Goal: Navigation & Orientation: Find specific page/section

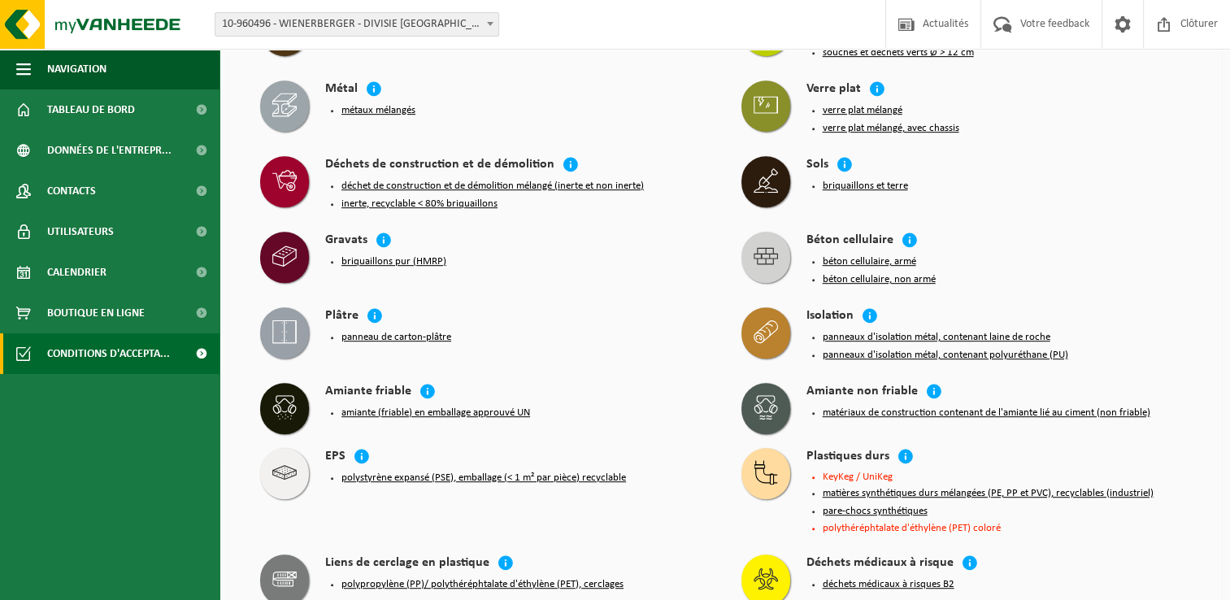
scroll to position [813, 0]
drag, startPoint x: 457, startPoint y: 456, endPoint x: 387, endPoint y: 454, distance: 69.9
click at [387, 471] on button "polystyrène expansé (PSE), emballage (< 1 m² par pièce) recyclable" at bounding box center [483, 477] width 284 height 13
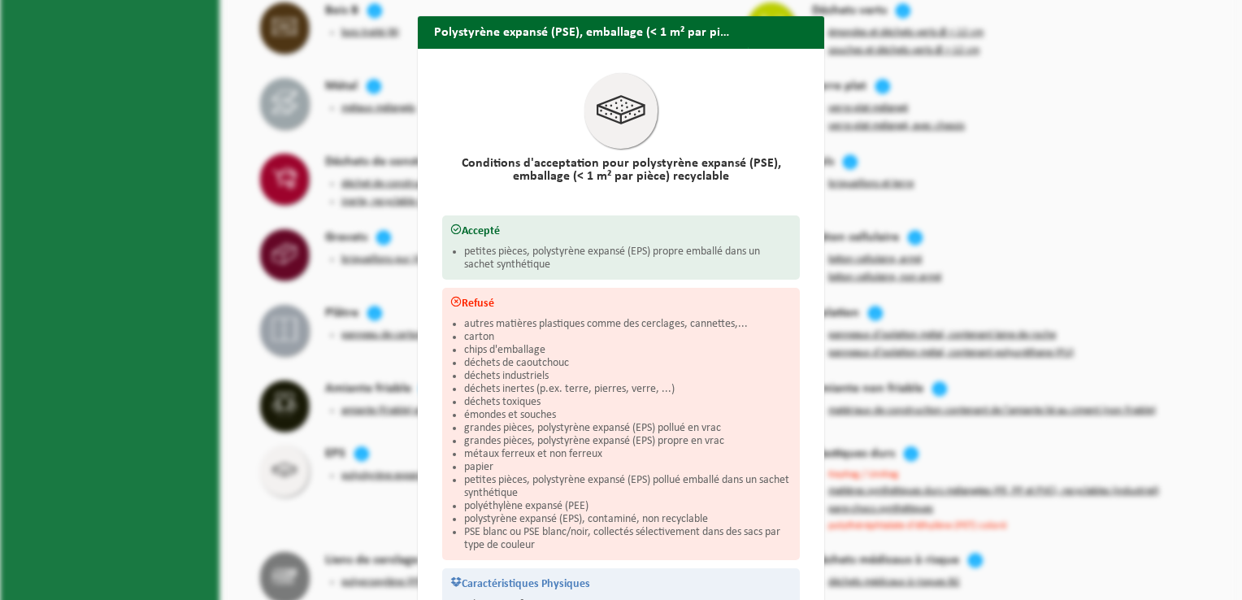
click at [387, 454] on div "Polystyrène expansé (PSE), emballage (< 1 m² par pièce) recyclable Fermer Condi…" at bounding box center [621, 300] width 1242 height 600
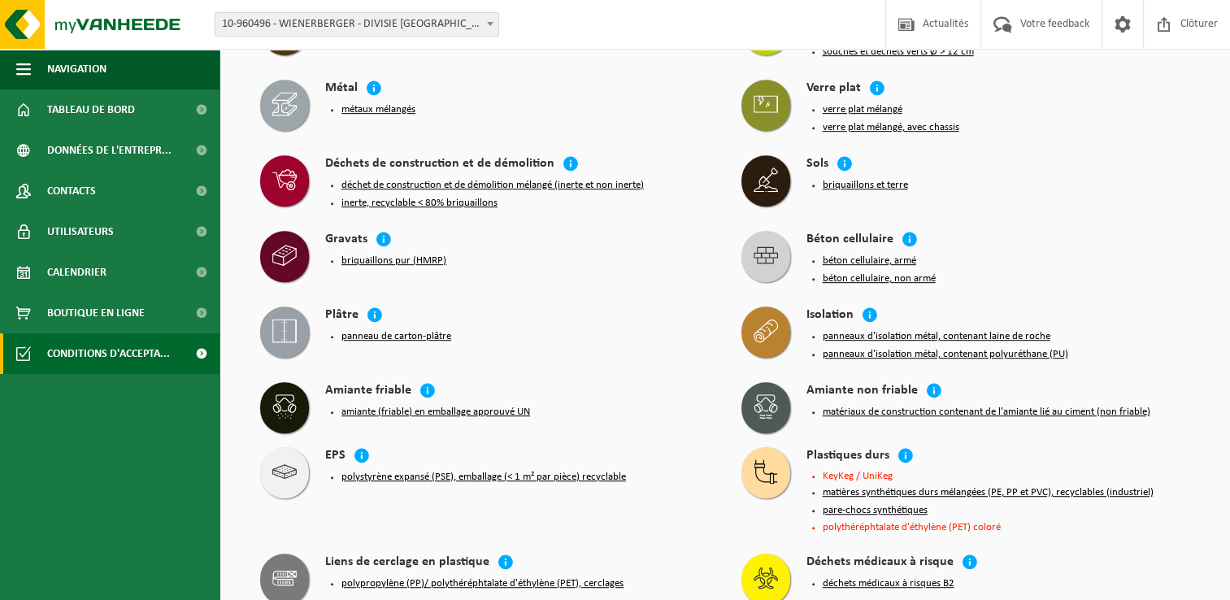
click at [387, 471] on button "polystyrène expansé (PSE), emballage (< 1 m² par pièce) recyclable" at bounding box center [483, 477] width 284 height 13
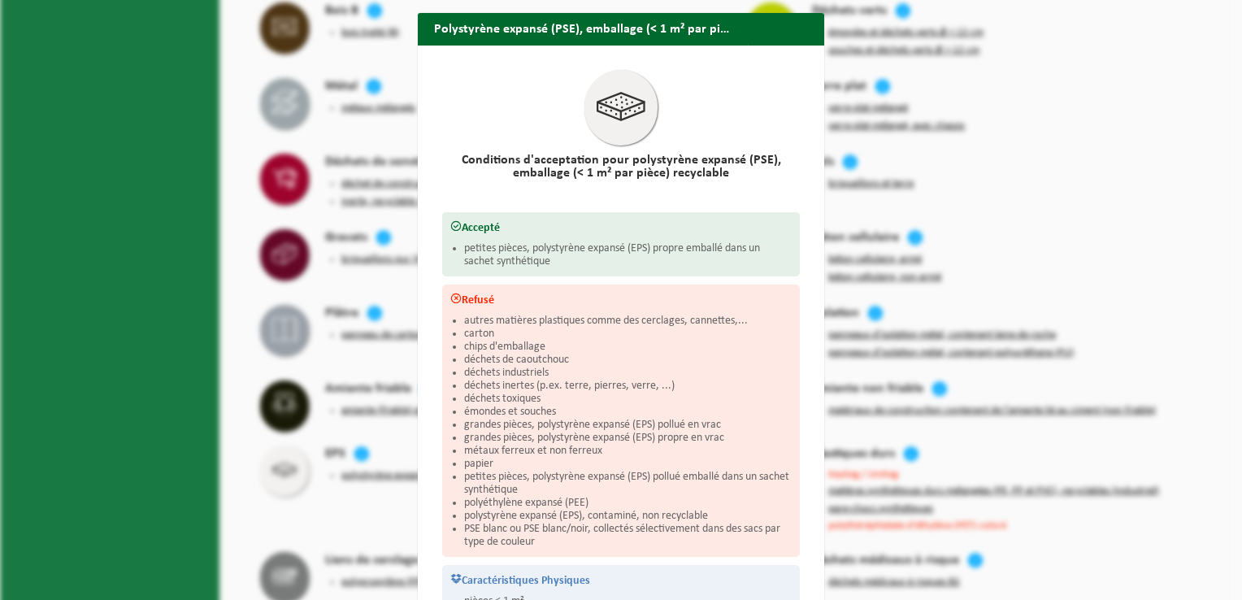
scroll to position [0, 0]
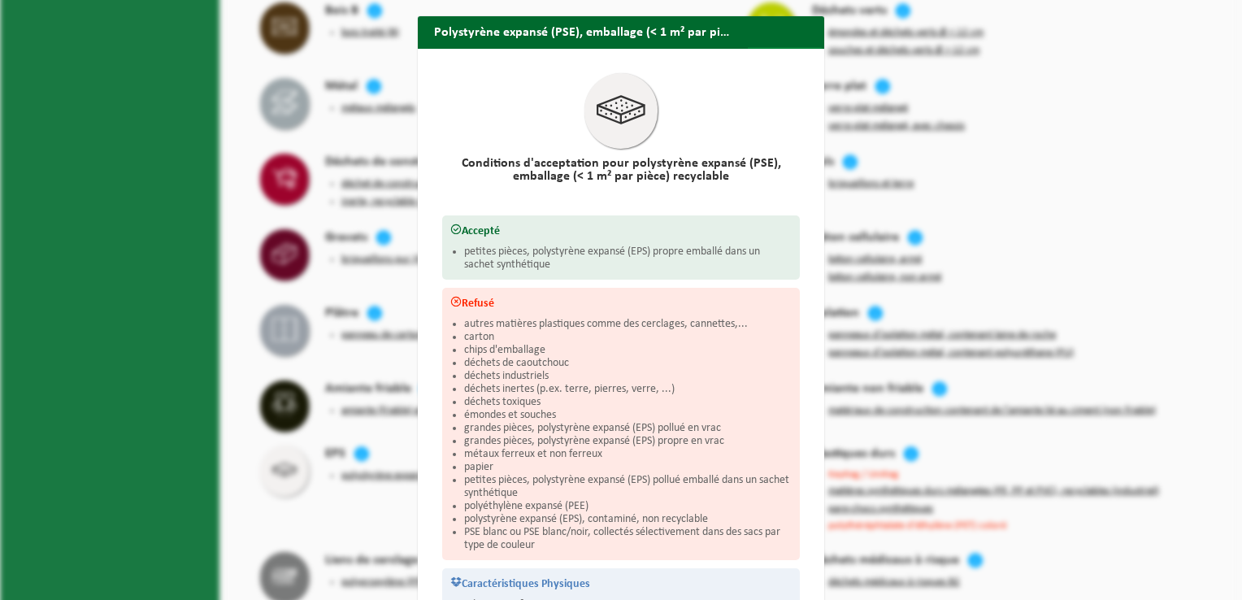
click at [801, 47] on span "button" at bounding box center [806, 63] width 33 height 33
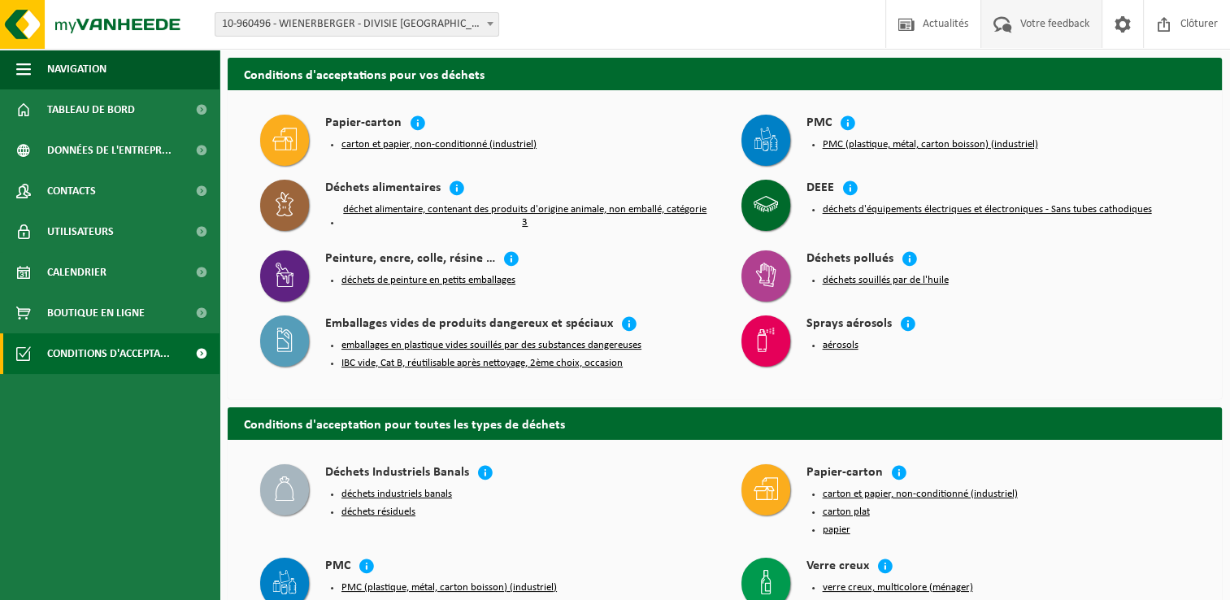
click at [1066, 33] on span "Votre feedback" at bounding box center [1054, 24] width 77 height 48
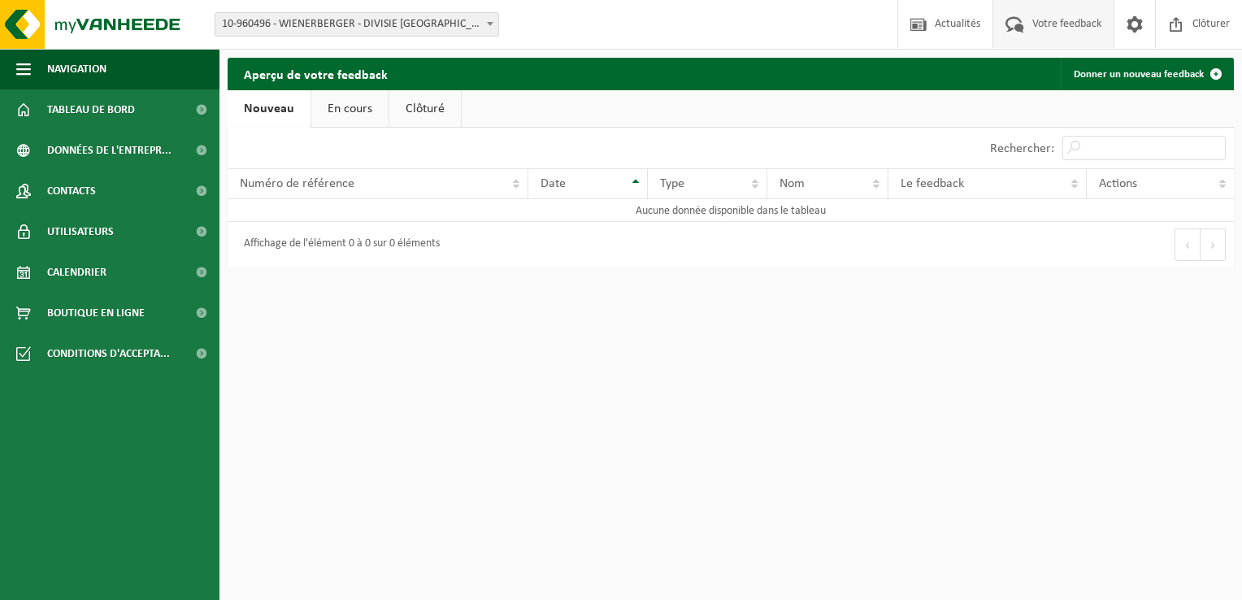
click at [348, 106] on link "En cours" at bounding box center [349, 108] width 77 height 37
click at [428, 108] on link "Clôturé" at bounding box center [424, 108] width 72 height 37
click at [1129, 28] on span at bounding box center [1135, 24] width 24 height 48
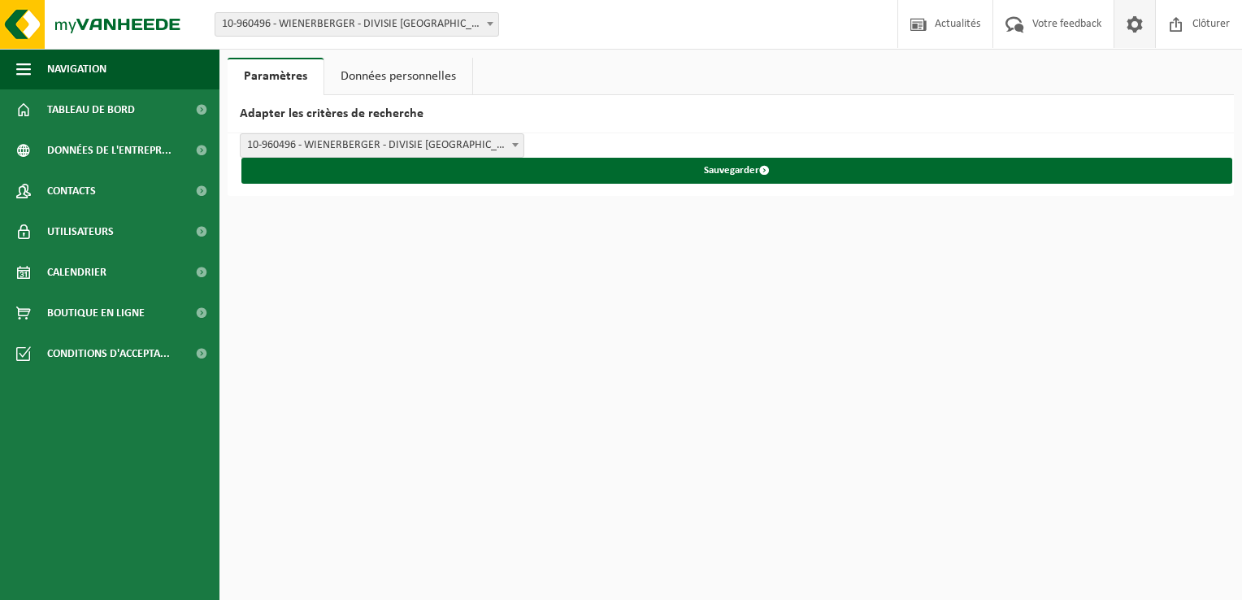
click at [359, 76] on link "Données personnelles" at bounding box center [398, 76] width 148 height 37
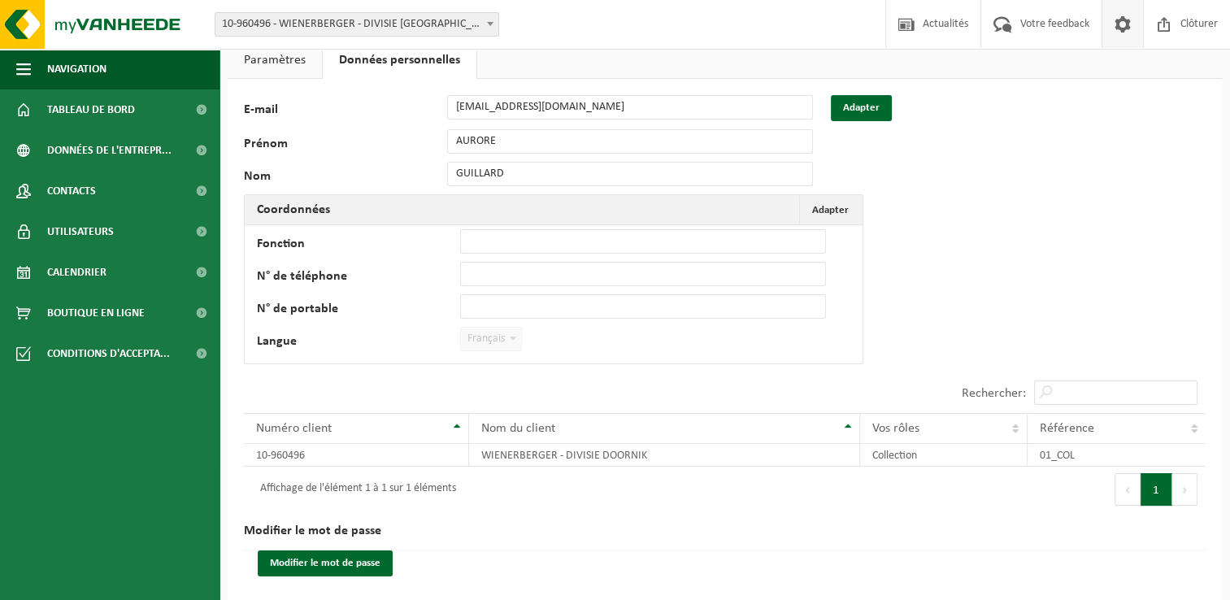
scroll to position [26, 0]
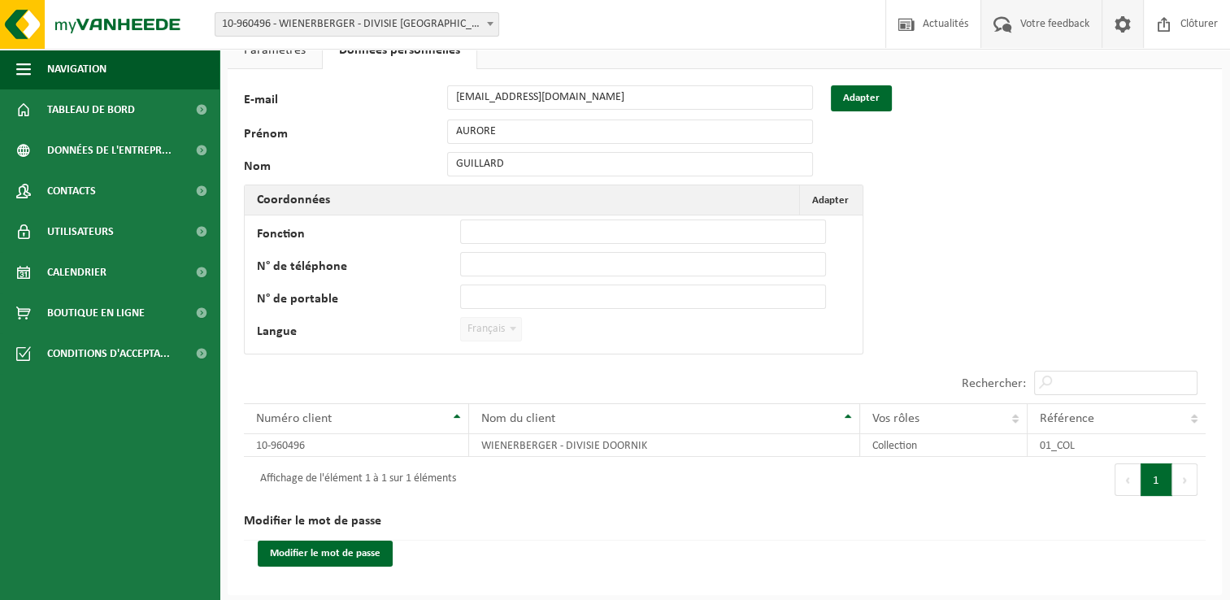
click at [1050, 21] on span "Votre feedback" at bounding box center [1054, 24] width 77 height 48
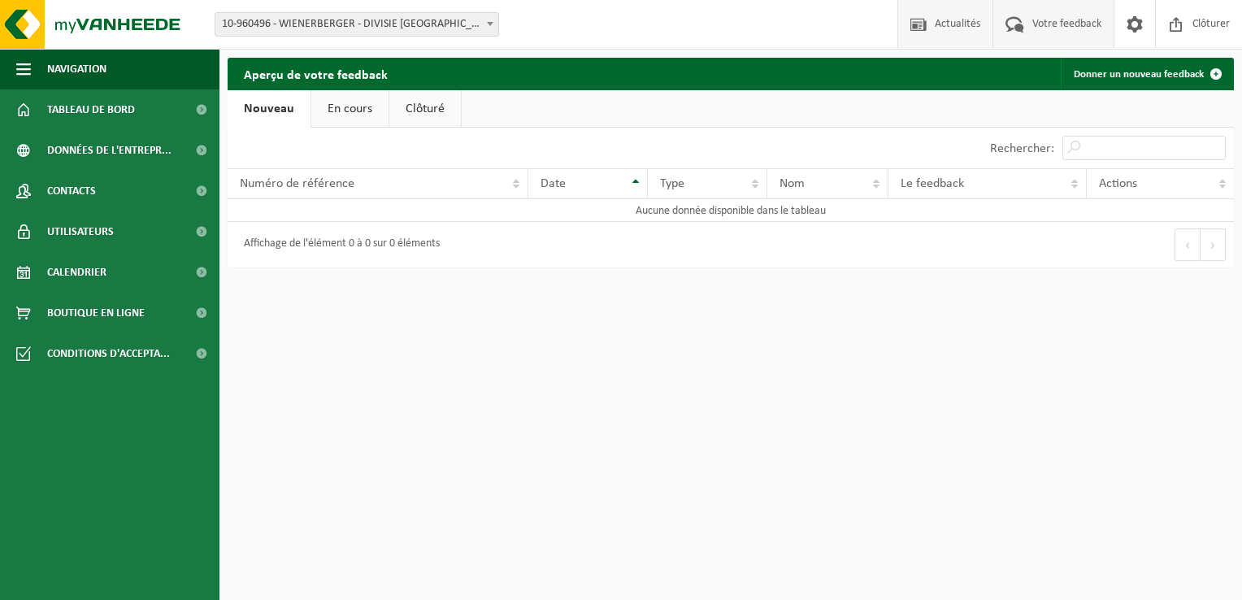
click at [923, 22] on span at bounding box center [918, 24] width 24 height 48
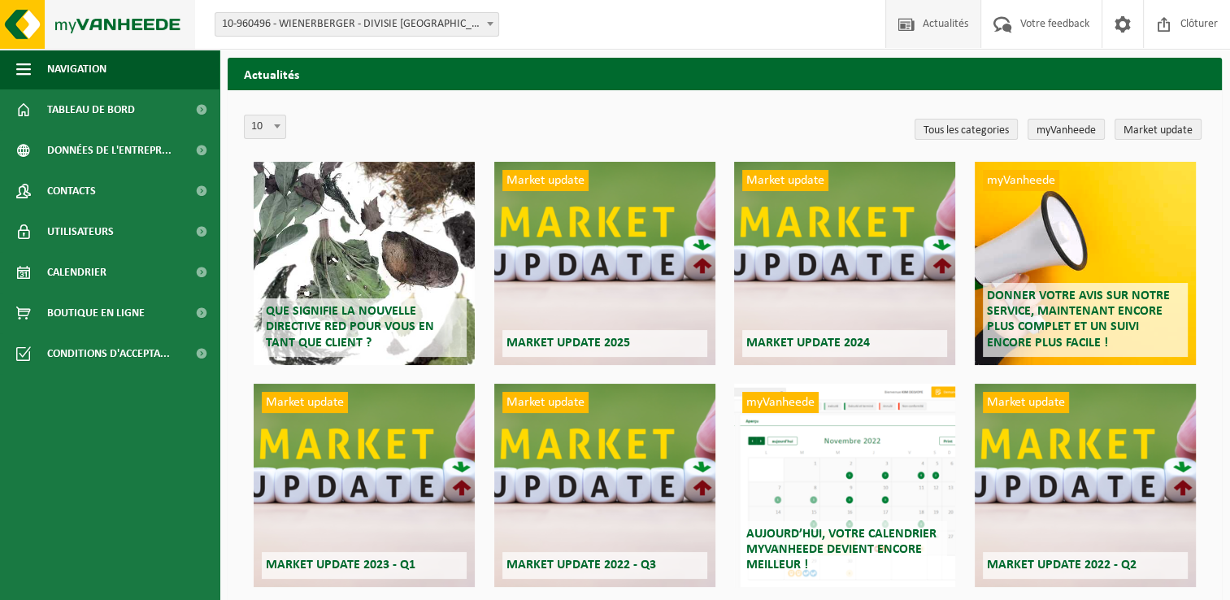
click at [10, 19] on img at bounding box center [97, 24] width 195 height 49
